Goal: Task Accomplishment & Management: Manage account settings

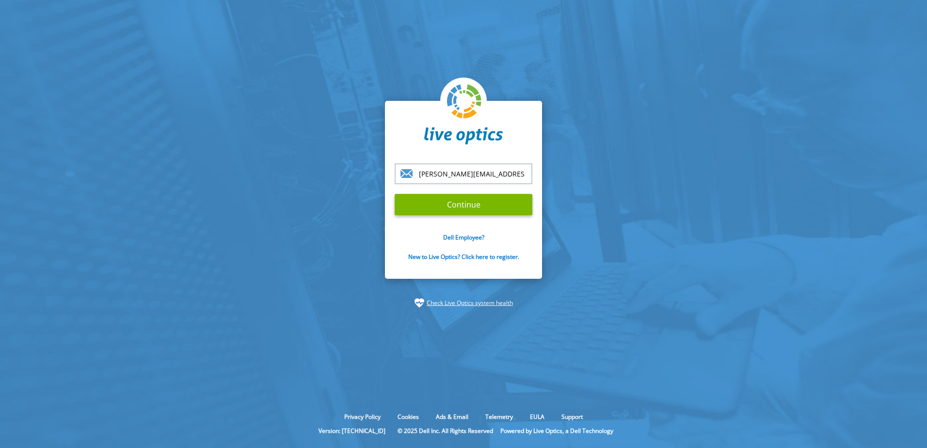
click at [395, 194] on input "Continue" at bounding box center [464, 204] width 138 height 21
click at [489, 214] on input "Continue" at bounding box center [464, 204] width 138 height 21
click at [490, 173] on input "nick.eastwell@techdaa.com" at bounding box center [464, 173] width 138 height 21
click at [485, 176] on input "nick.eastwell@techdaa.com" at bounding box center [464, 173] width 138 height 21
type input "[EMAIL_ADDRESS][DOMAIN_NAME]"
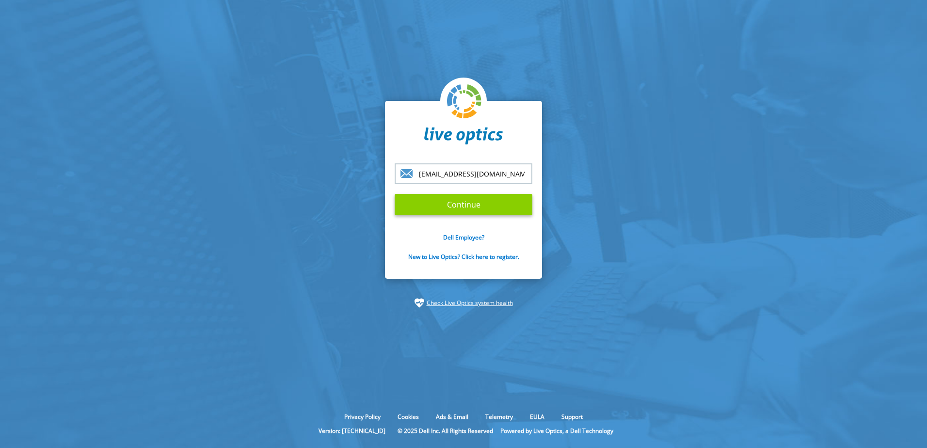
click at [488, 205] on input "Continue" at bounding box center [464, 204] width 138 height 21
click at [489, 203] on input "Continue" at bounding box center [464, 204] width 138 height 21
click at [485, 205] on input "Continue" at bounding box center [464, 204] width 138 height 21
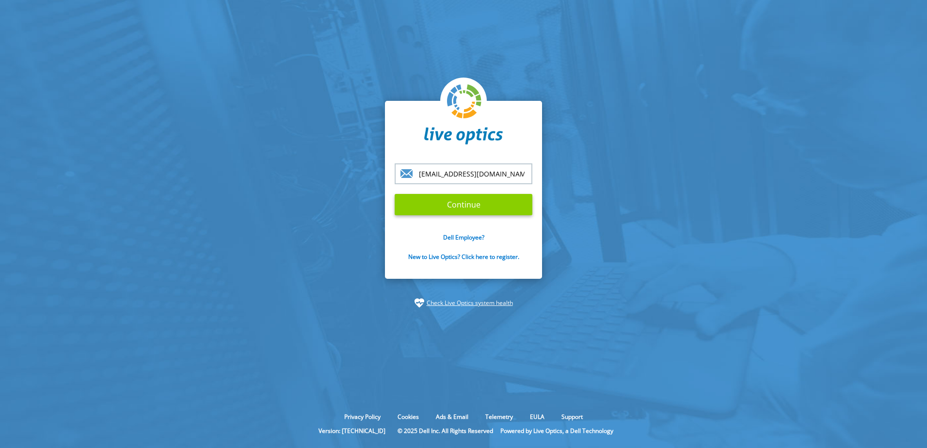
click at [486, 206] on input "Continue" at bounding box center [464, 204] width 138 height 21
drag, startPoint x: 510, startPoint y: 174, endPoint x: 310, endPoint y: 172, distance: 199.3
click at [310, 172] on section "nick.eastwell@techdata.com Continue Dell Employee? New to Live Optics? Click he…" at bounding box center [463, 204] width 927 height 409
click at [458, 201] on input "Continue" at bounding box center [464, 204] width 138 height 21
click at [457, 202] on input "Continue" at bounding box center [464, 204] width 138 height 21
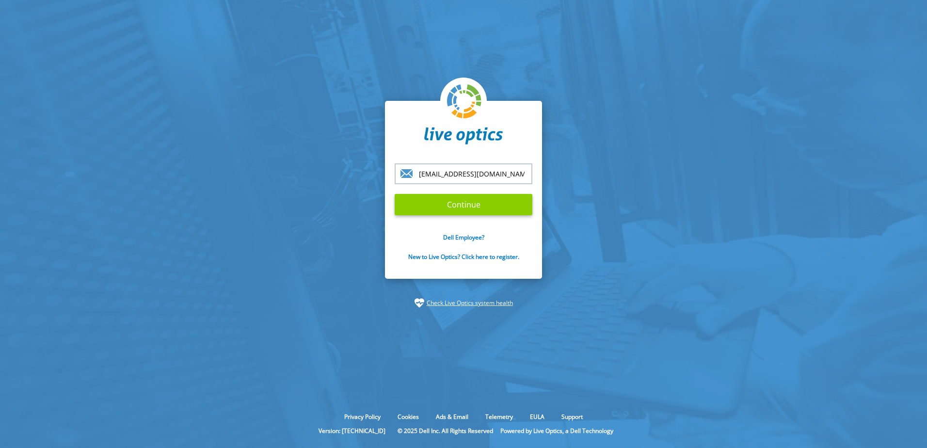
click at [457, 202] on input "Continue" at bounding box center [464, 204] width 138 height 21
click at [458, 204] on input "Continue" at bounding box center [464, 204] width 138 height 21
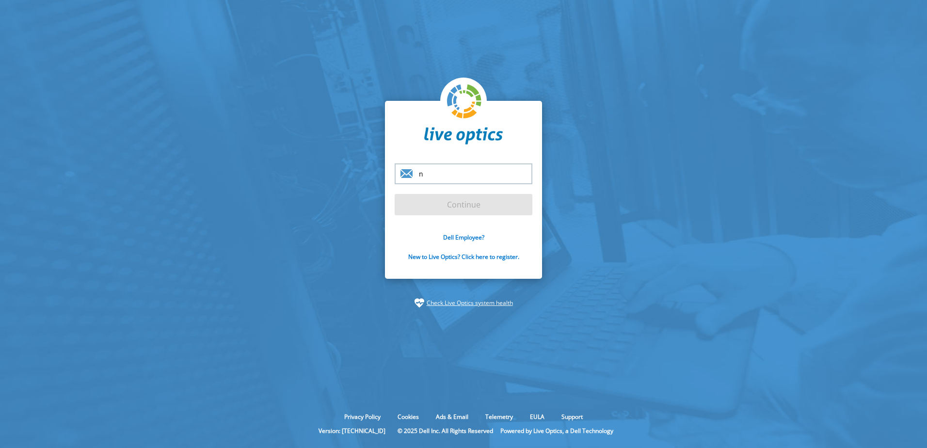
type input "[EMAIL_ADDRESS][DOMAIN_NAME]"
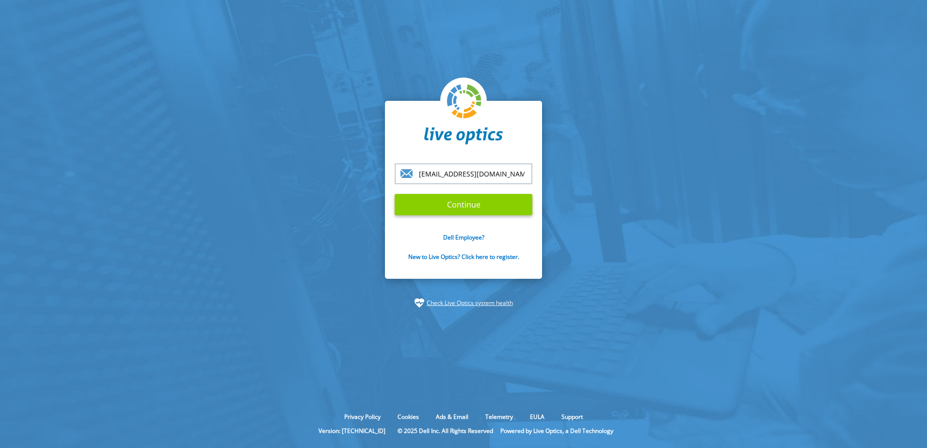
click at [464, 205] on input "Continue" at bounding box center [464, 204] width 138 height 21
click at [459, 203] on input "Continue" at bounding box center [464, 204] width 138 height 21
click at [472, 202] on input "Continue" at bounding box center [464, 204] width 138 height 21
click at [471, 202] on input "Continue" at bounding box center [464, 204] width 138 height 21
click at [472, 202] on input "Continue" at bounding box center [464, 204] width 138 height 21
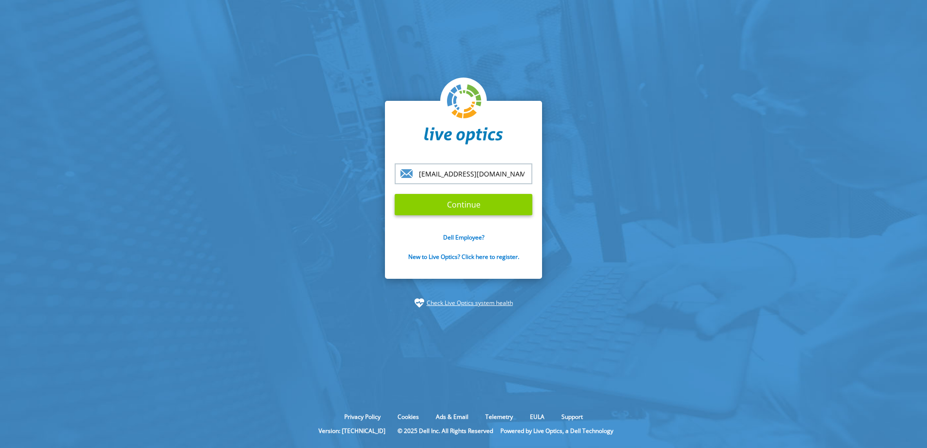
drag, startPoint x: 472, startPoint y: 202, endPoint x: 469, endPoint y: 208, distance: 6.8
click at [472, 202] on input "Continue" at bounding box center [464, 204] width 138 height 21
